Goal: Task Accomplishment & Management: Use online tool/utility

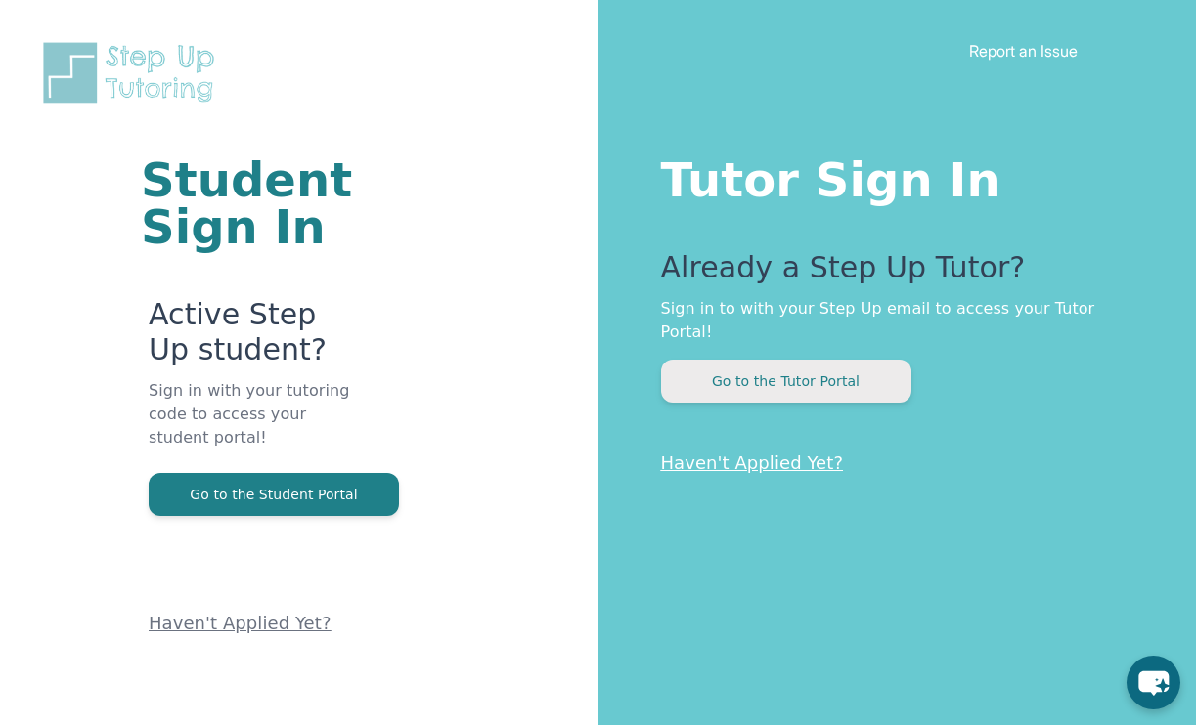
click at [802, 373] on button "Go to the Tutor Portal" at bounding box center [786, 381] width 250 height 43
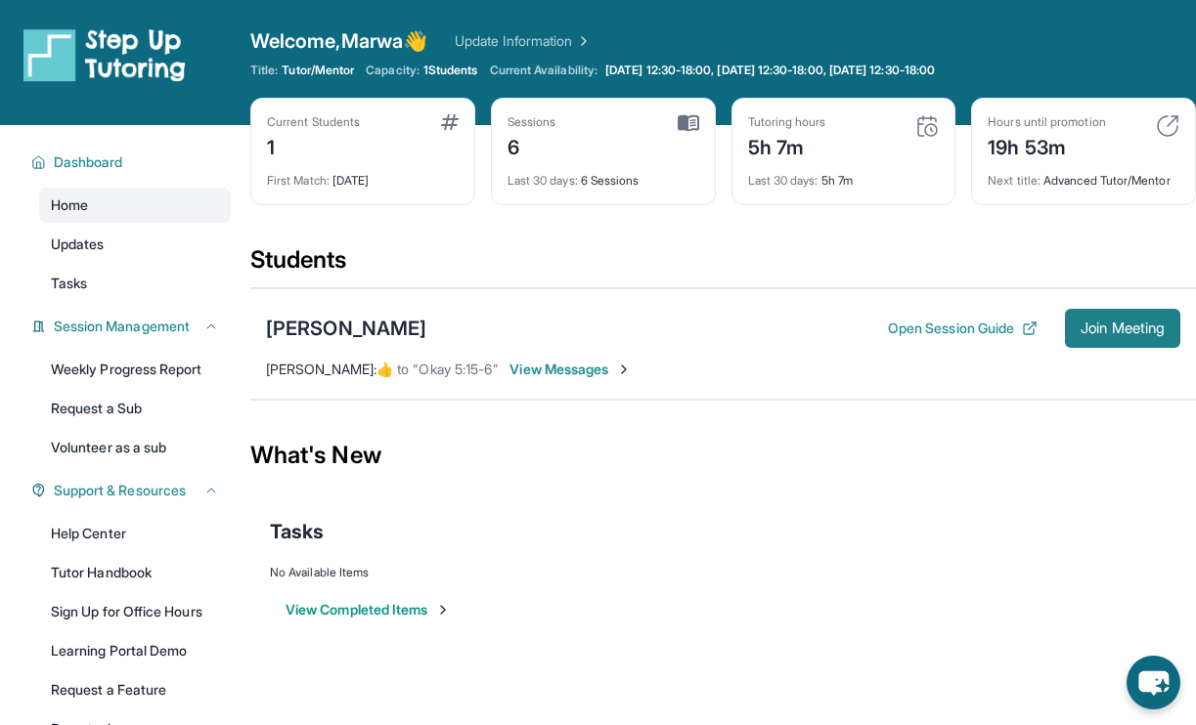
click at [1119, 332] on span "Join Meeting" at bounding box center [1122, 329] width 84 height 12
click at [1114, 329] on span "Join Meeting" at bounding box center [1122, 329] width 84 height 12
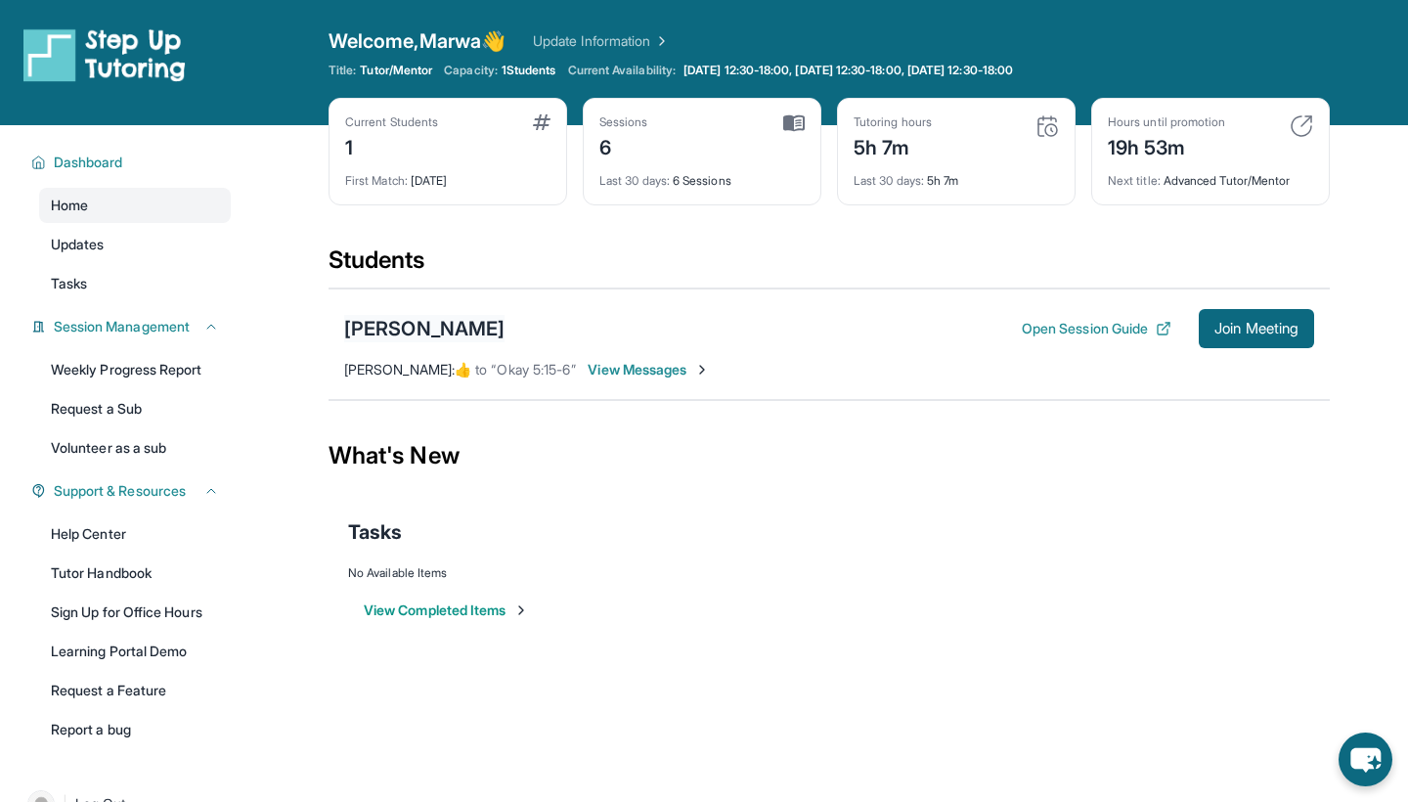
click at [403, 333] on div "[PERSON_NAME]" at bounding box center [424, 328] width 160 height 27
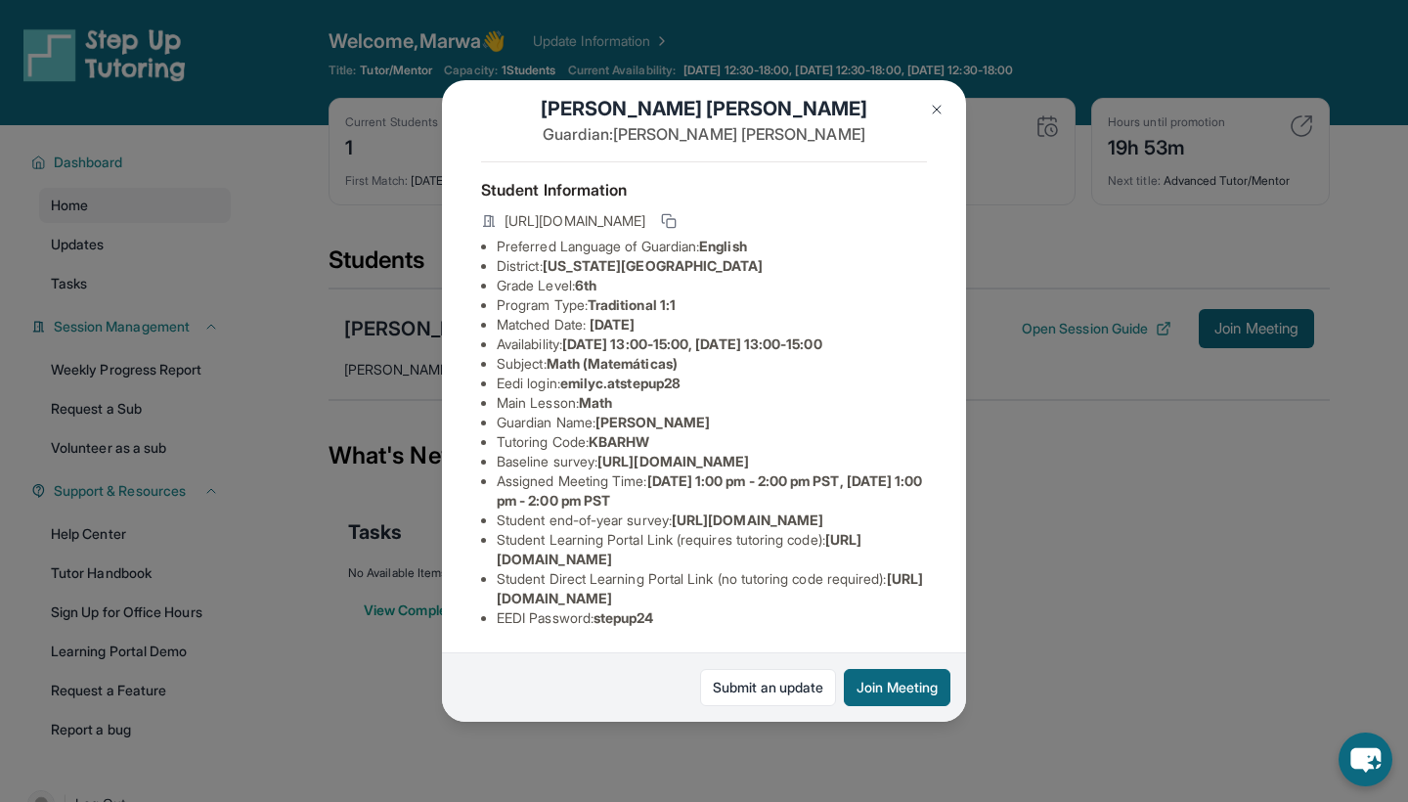
scroll to position [161, 0]
drag, startPoint x: 713, startPoint y: 245, endPoint x: 568, endPoint y: 246, distance: 144.7
click at [568, 373] on li "Eedi login : emilyc.atstepup28" at bounding box center [712, 383] width 430 height 20
copy li "emilyc.atstepup28"
drag, startPoint x: 679, startPoint y: 619, endPoint x: 601, endPoint y: 619, distance: 77.2
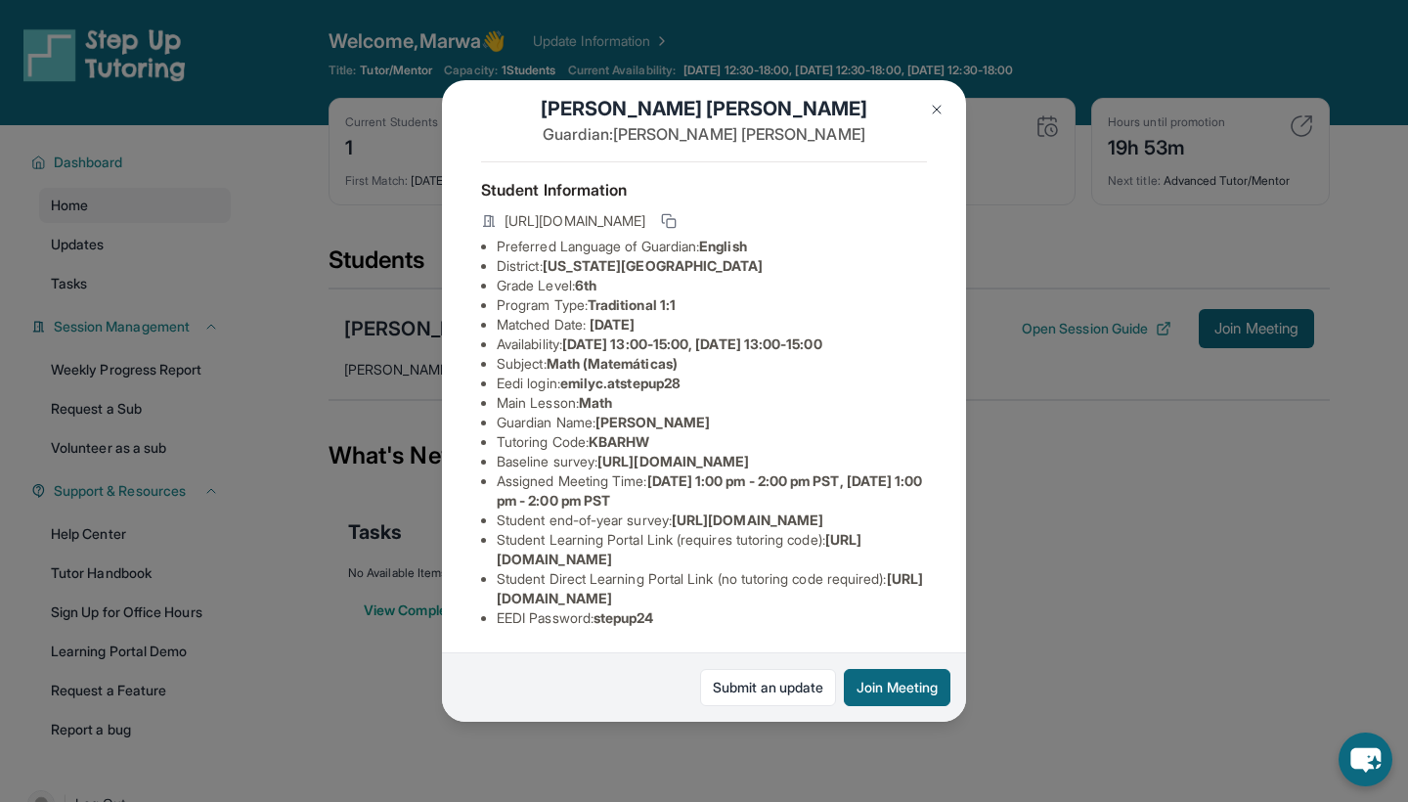
click at [601, 619] on li "EEDI Password : stepup24" at bounding box center [712, 618] width 430 height 20
copy li "stepup24"
click at [680, 374] on span "emilyc.atstepup28" at bounding box center [620, 382] width 120 height 17
drag, startPoint x: 699, startPoint y: 248, endPoint x: 568, endPoint y: 246, distance: 131.0
click at [568, 373] on li "Eedi login : emilyc.atstepup28" at bounding box center [712, 383] width 430 height 20
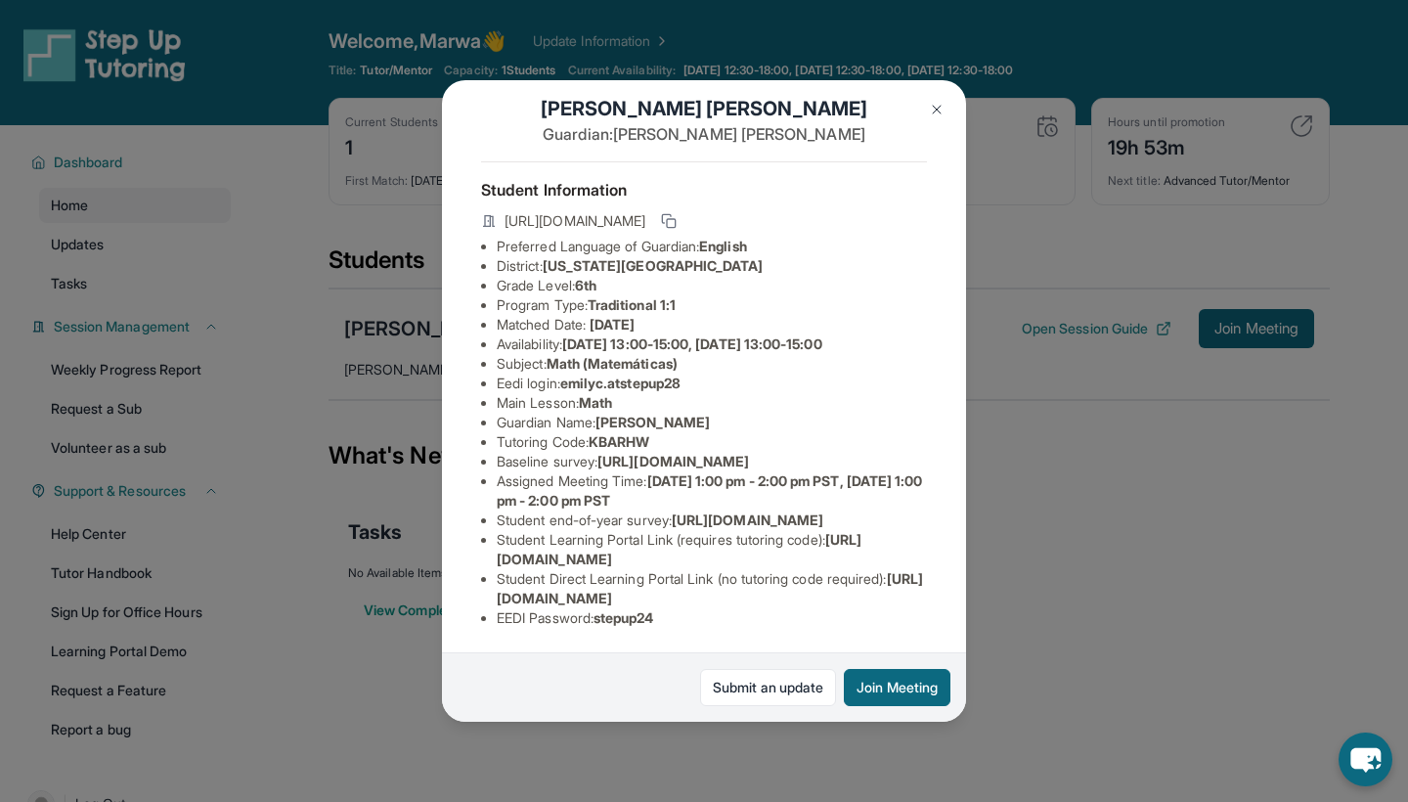
copy li "emilyc.atstepup28"
